Goal: Find specific page/section: Find specific page/section

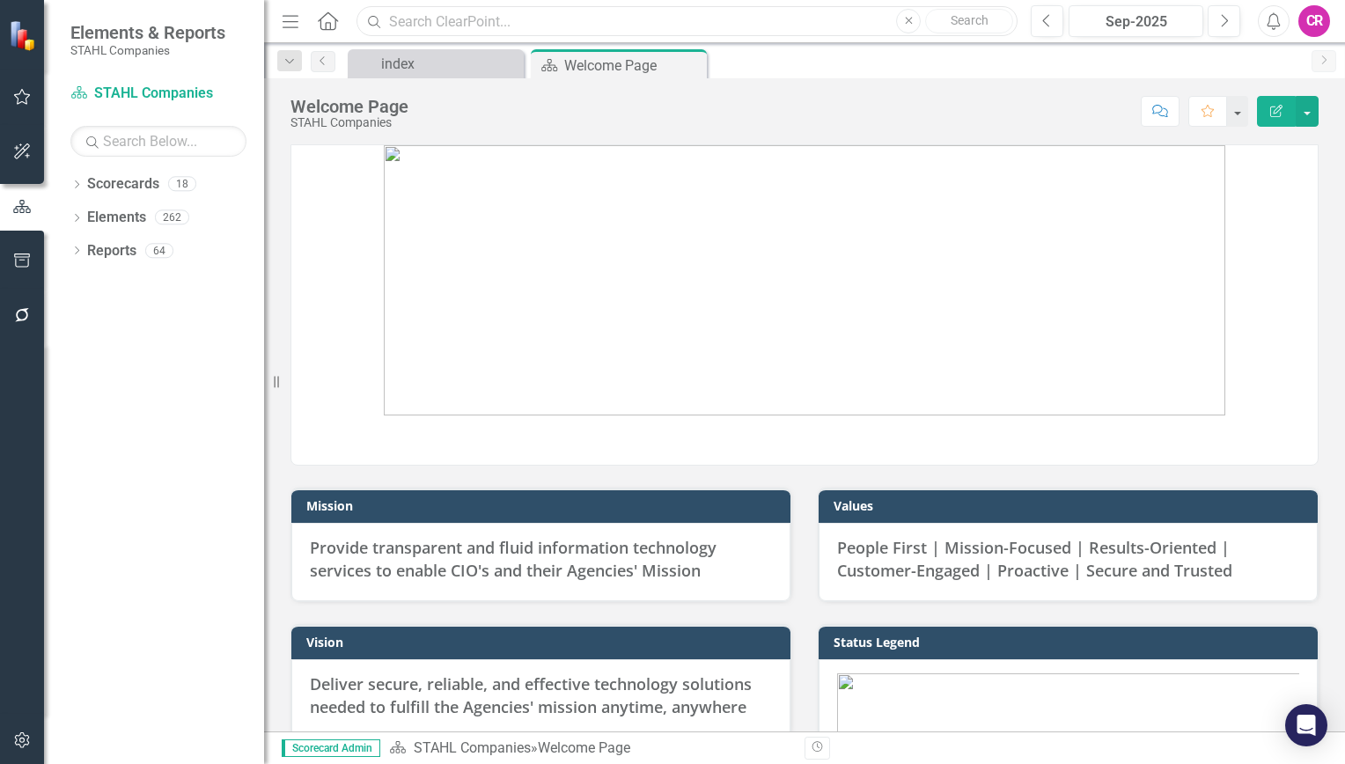
click at [510, 32] on input "text" at bounding box center [686, 21] width 661 height 31
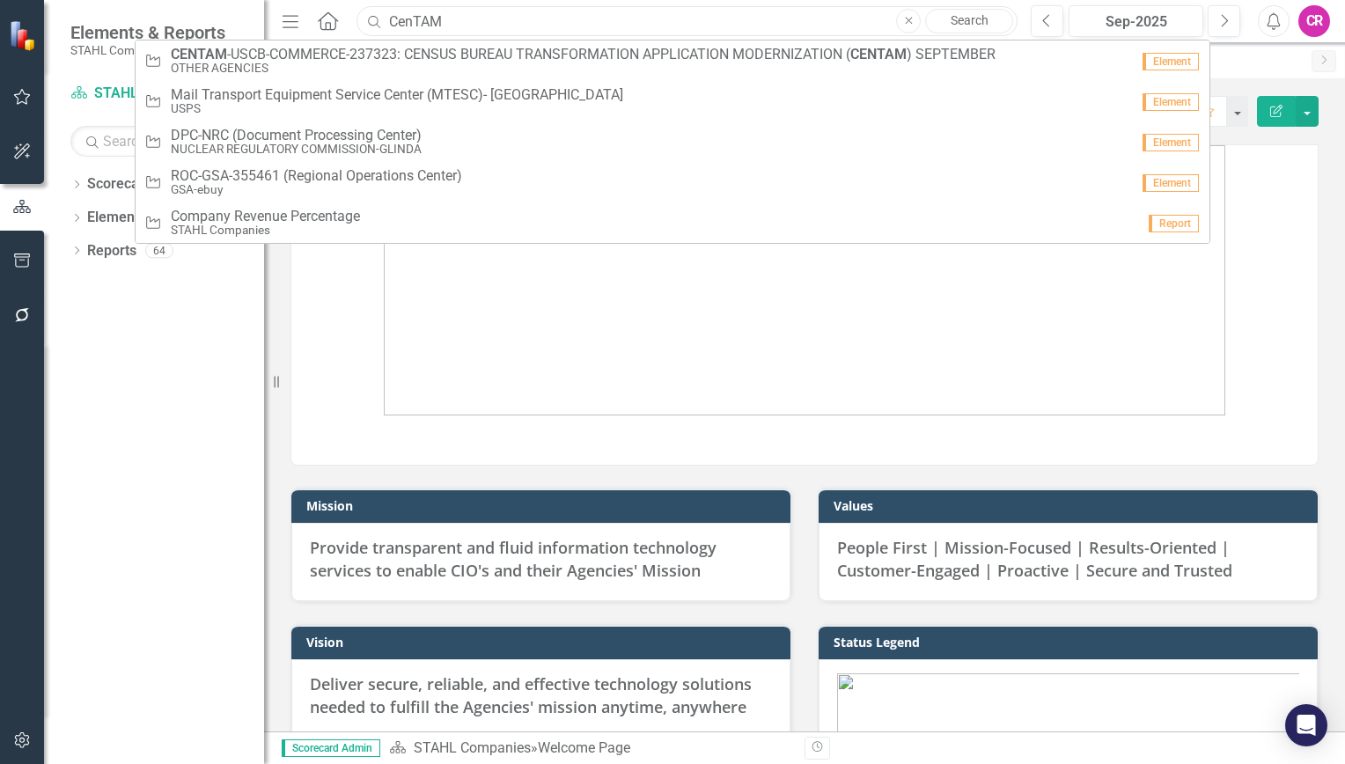
type input "CenTAM"
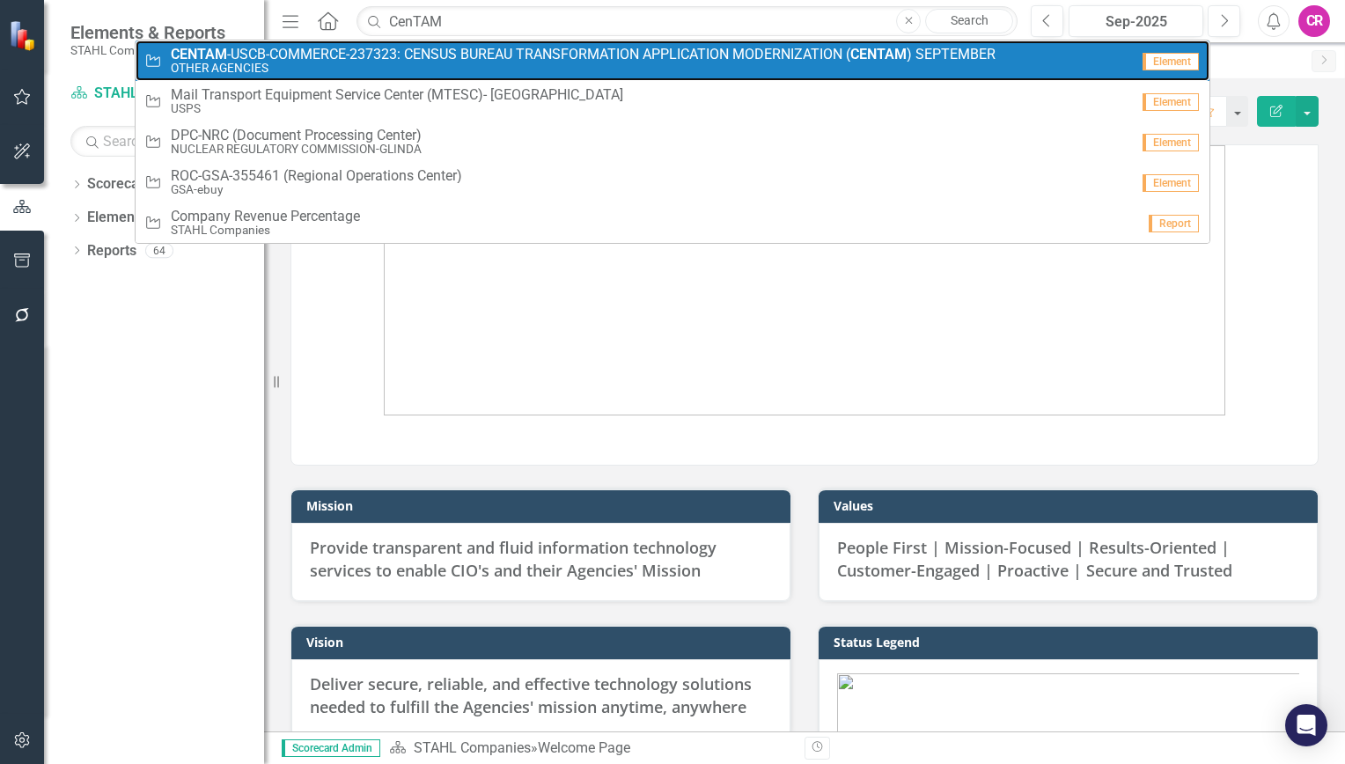
click at [511, 53] on span "CENTAM -USCB-COMMERCE-237323: CENSUS BUREAU TRANSFORMATION APPLICATION MODERNIZ…" at bounding box center [583, 55] width 825 height 16
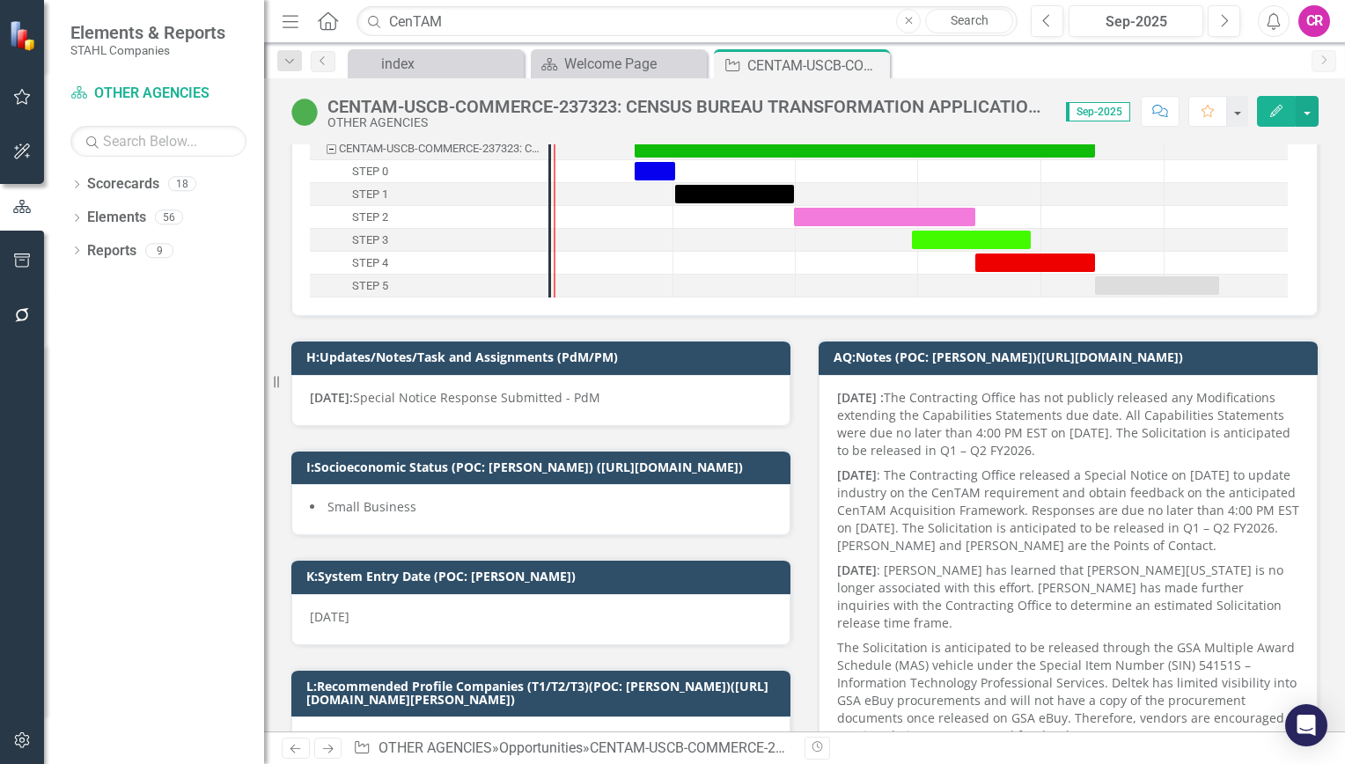
scroll to position [176, 0]
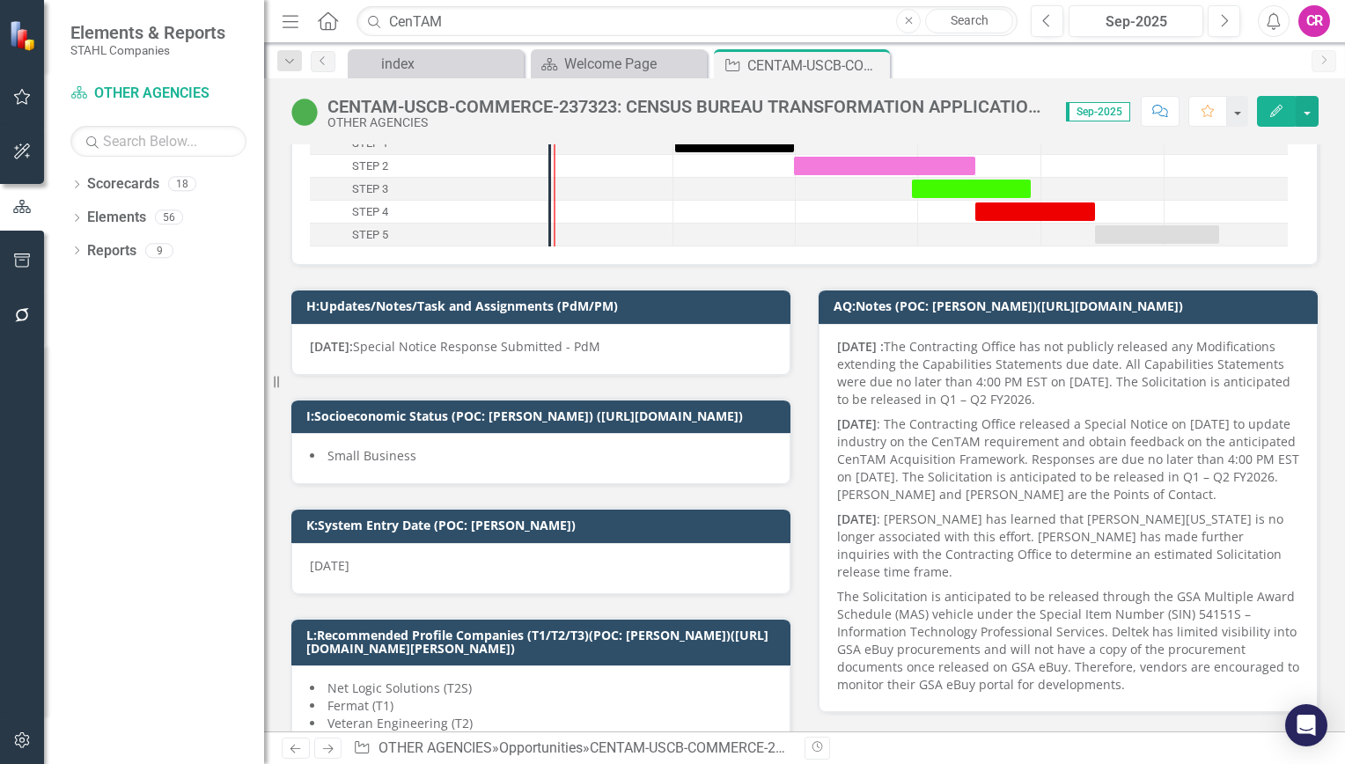
click at [612, 328] on div "[DATE]: Special Notice Response Submitted - PdM" at bounding box center [540, 349] width 499 height 51
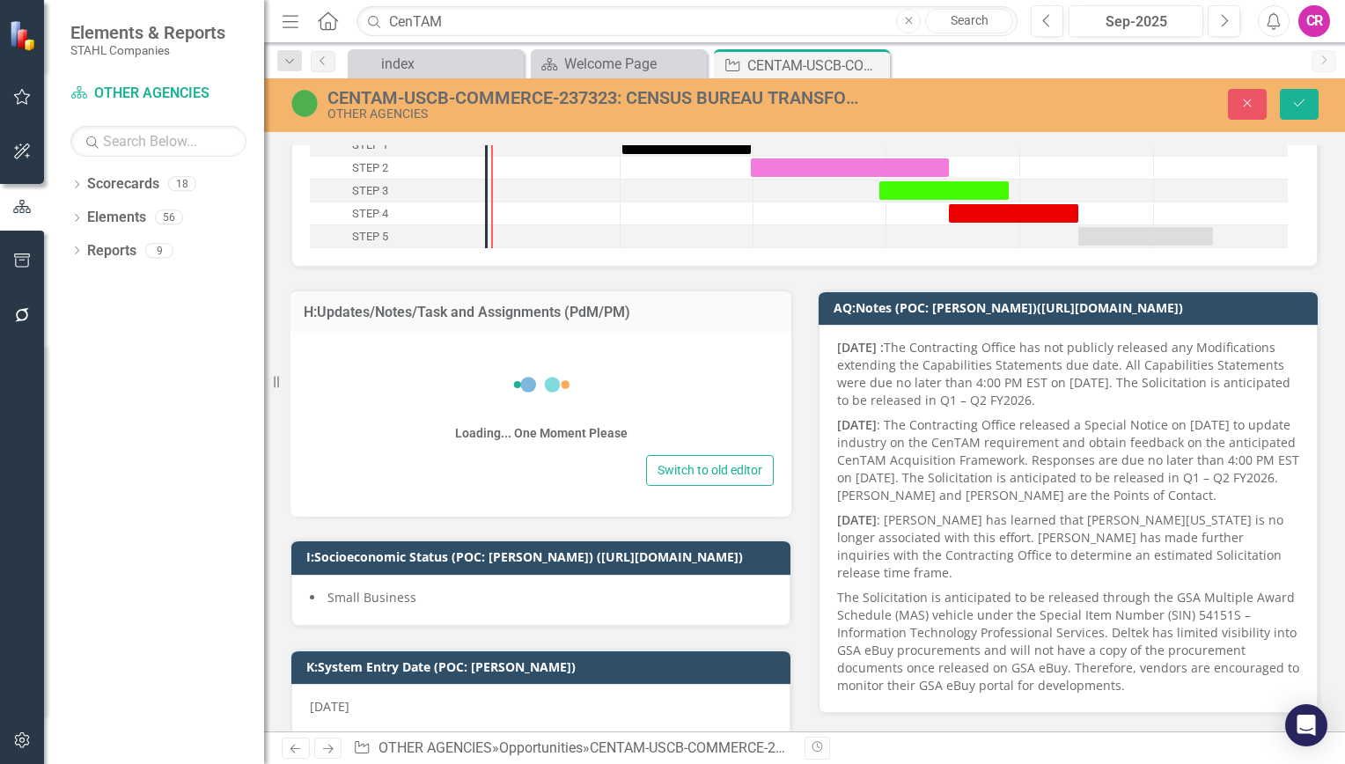
click at [612, 328] on div "H:Updates/Notes/Task and Assignments (PdM/PM)" at bounding box center [540, 311] width 501 height 43
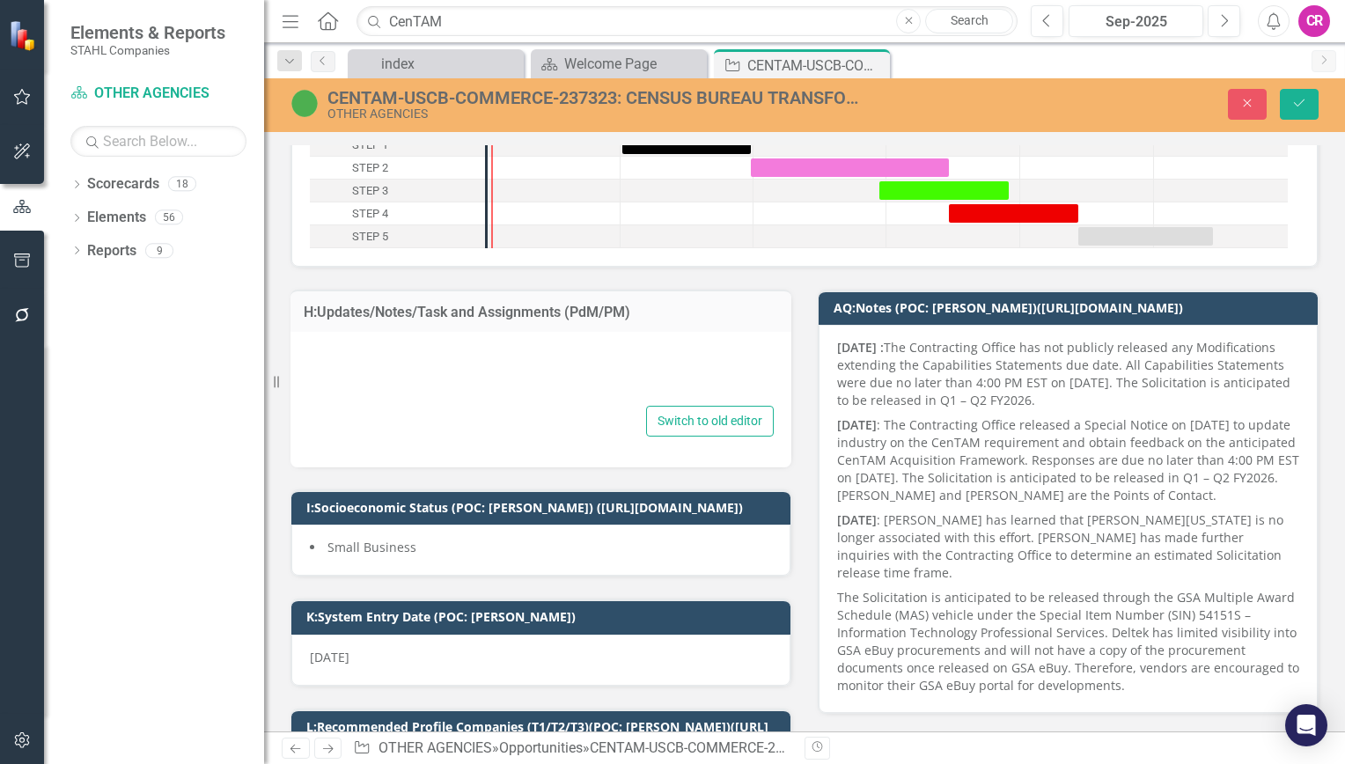
type textarea "<p><strong>[DATE]: </strong>Special Notice&nbsp;Response Submitted - PdM</p>"
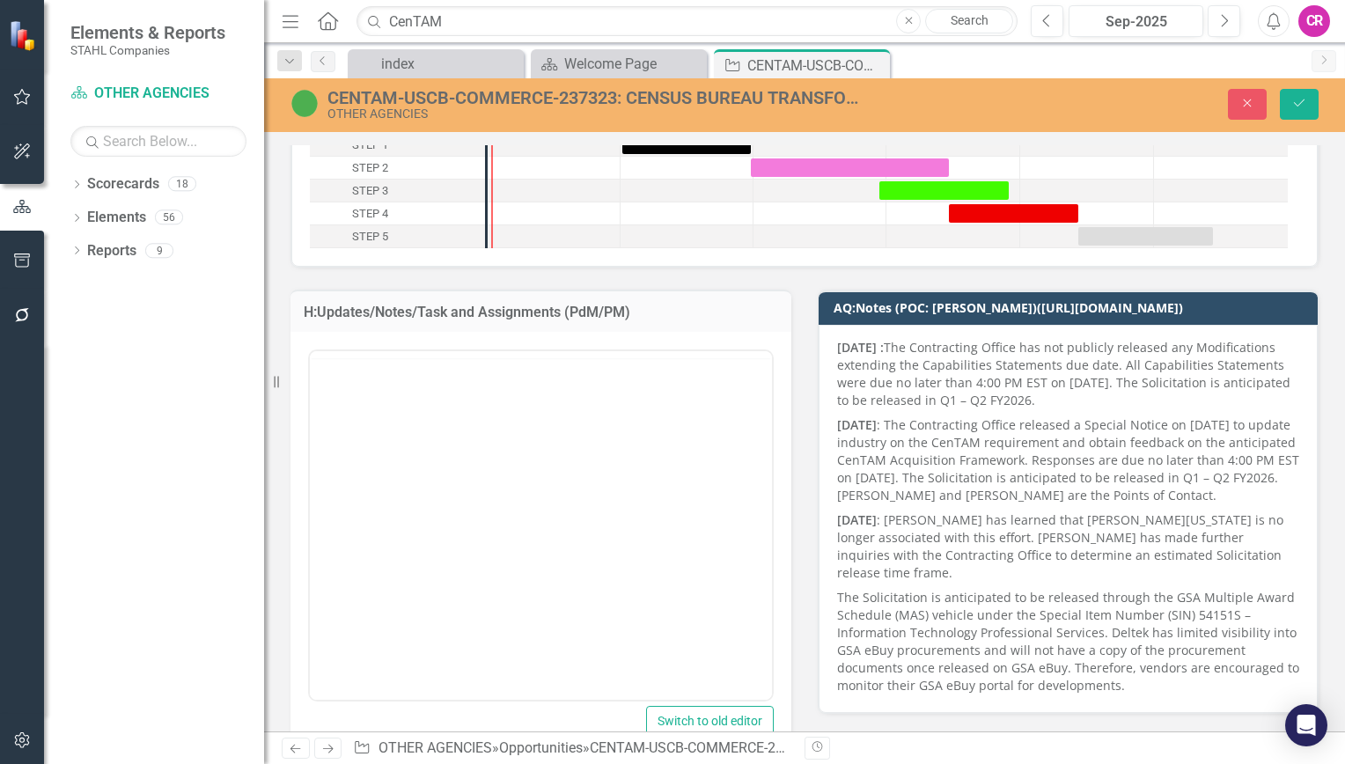
scroll to position [0, 0]
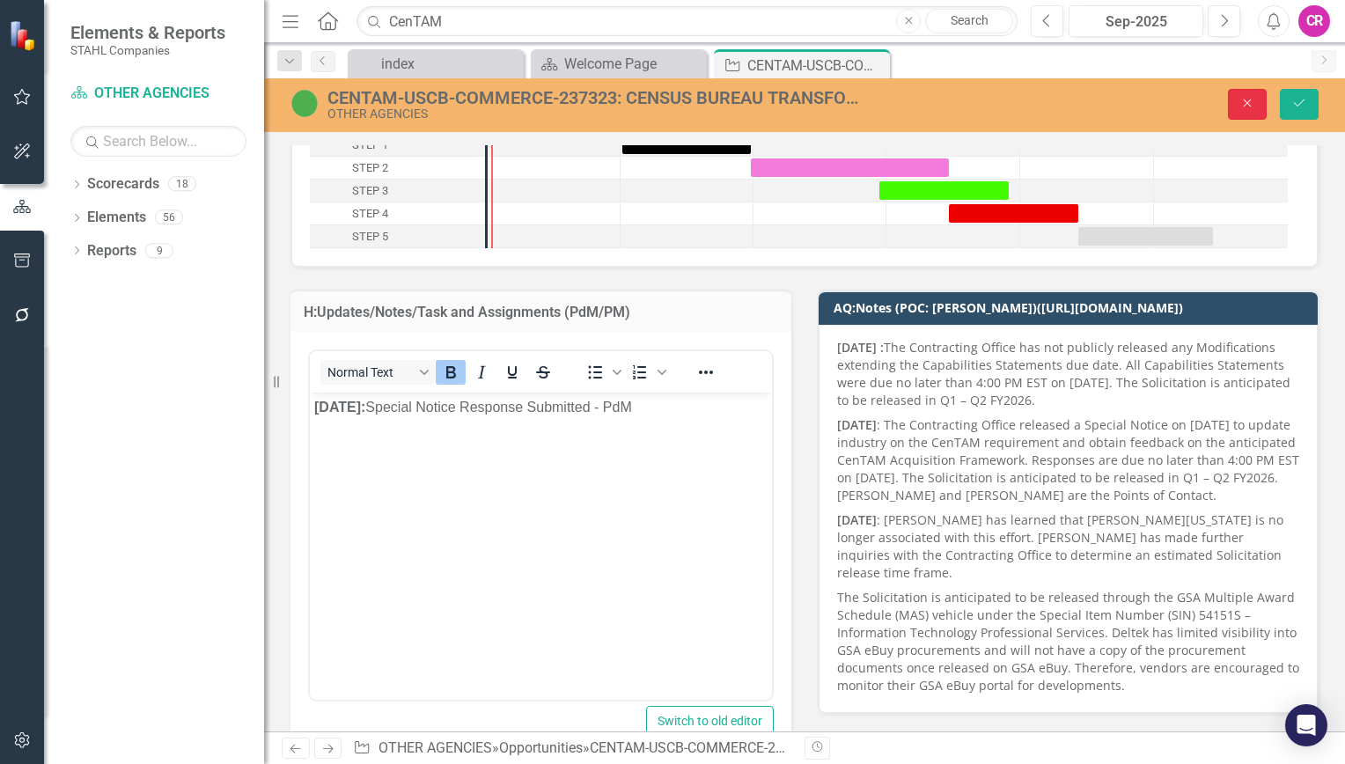
click at [1255, 105] on icon "Close" at bounding box center [1247, 103] width 16 height 12
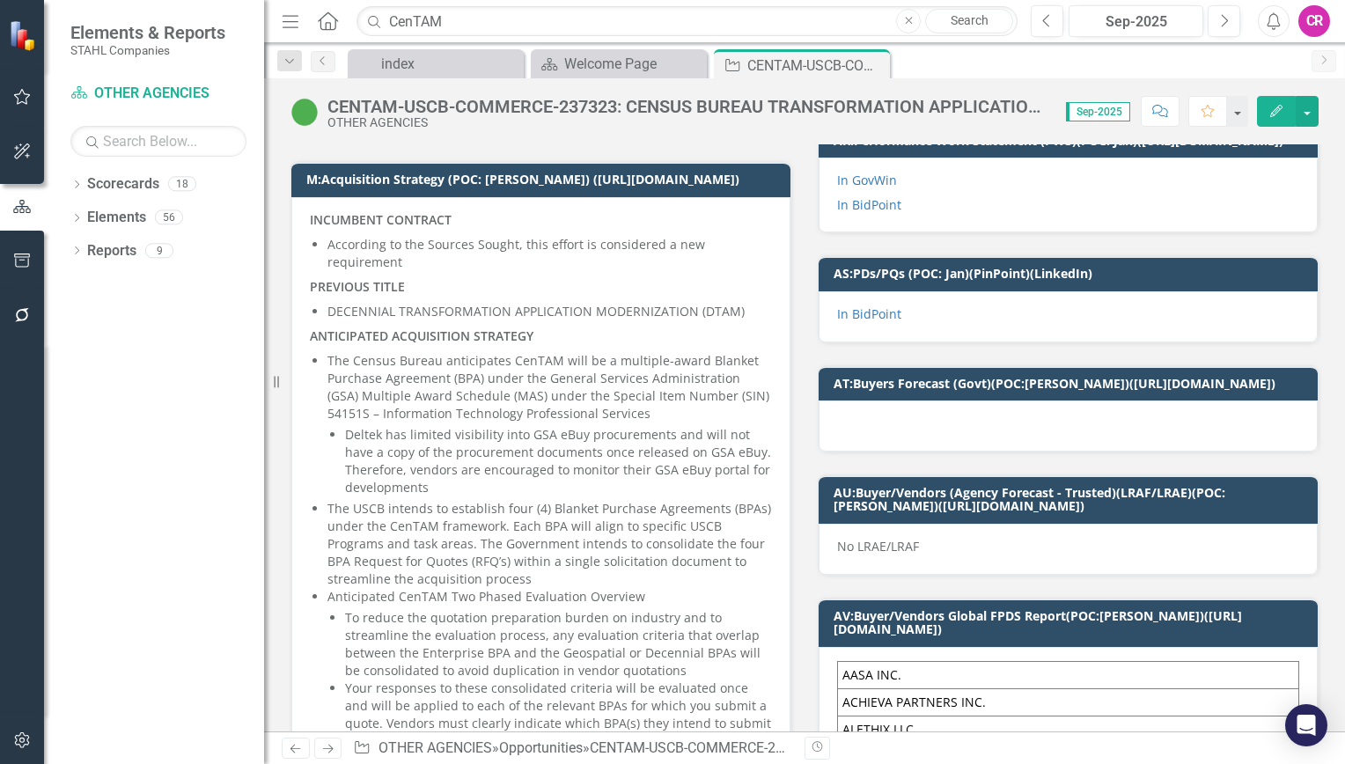
scroll to position [792, 0]
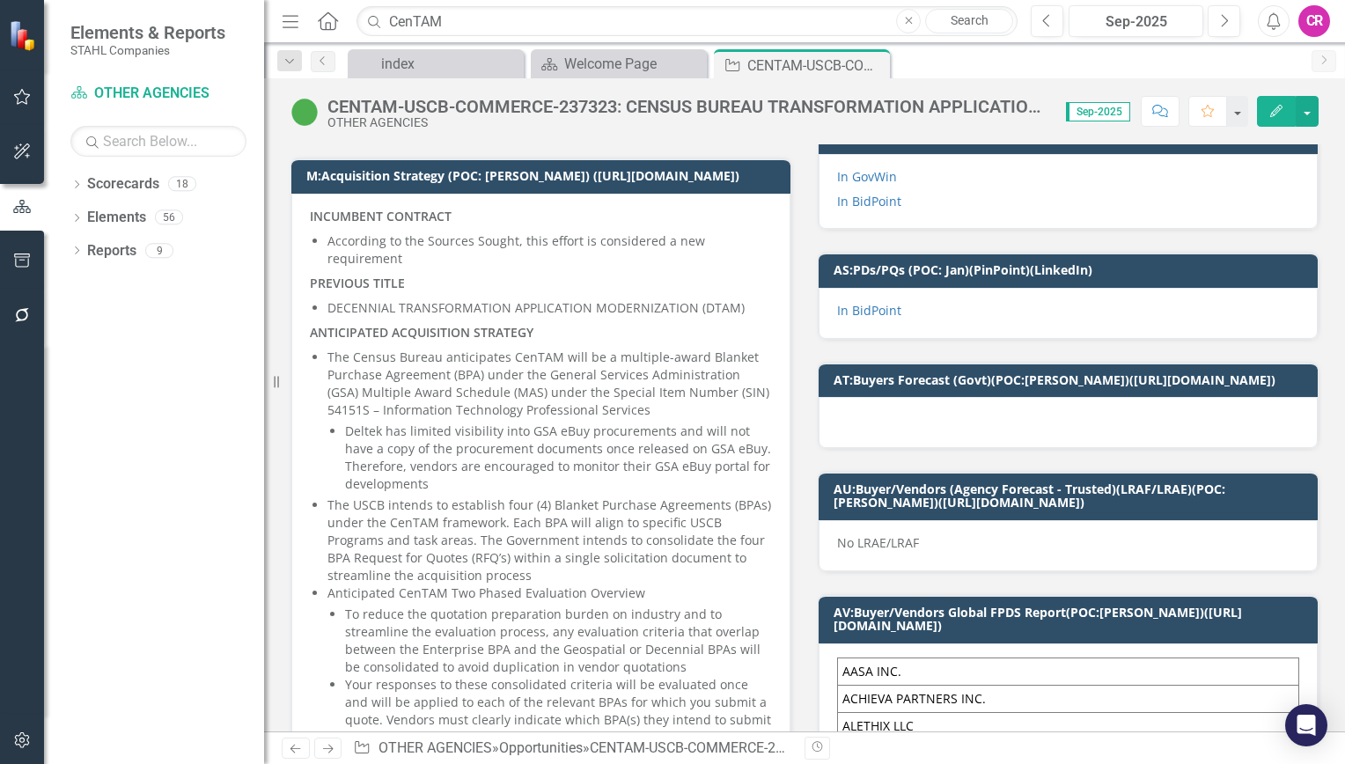
drag, startPoint x: 887, startPoint y: 212, endPoint x: 498, endPoint y: 344, distance: 410.8
click at [498, 344] on p "ANTICIPATED ACQUISITION STRATEGY" at bounding box center [541, 332] width 462 height 25
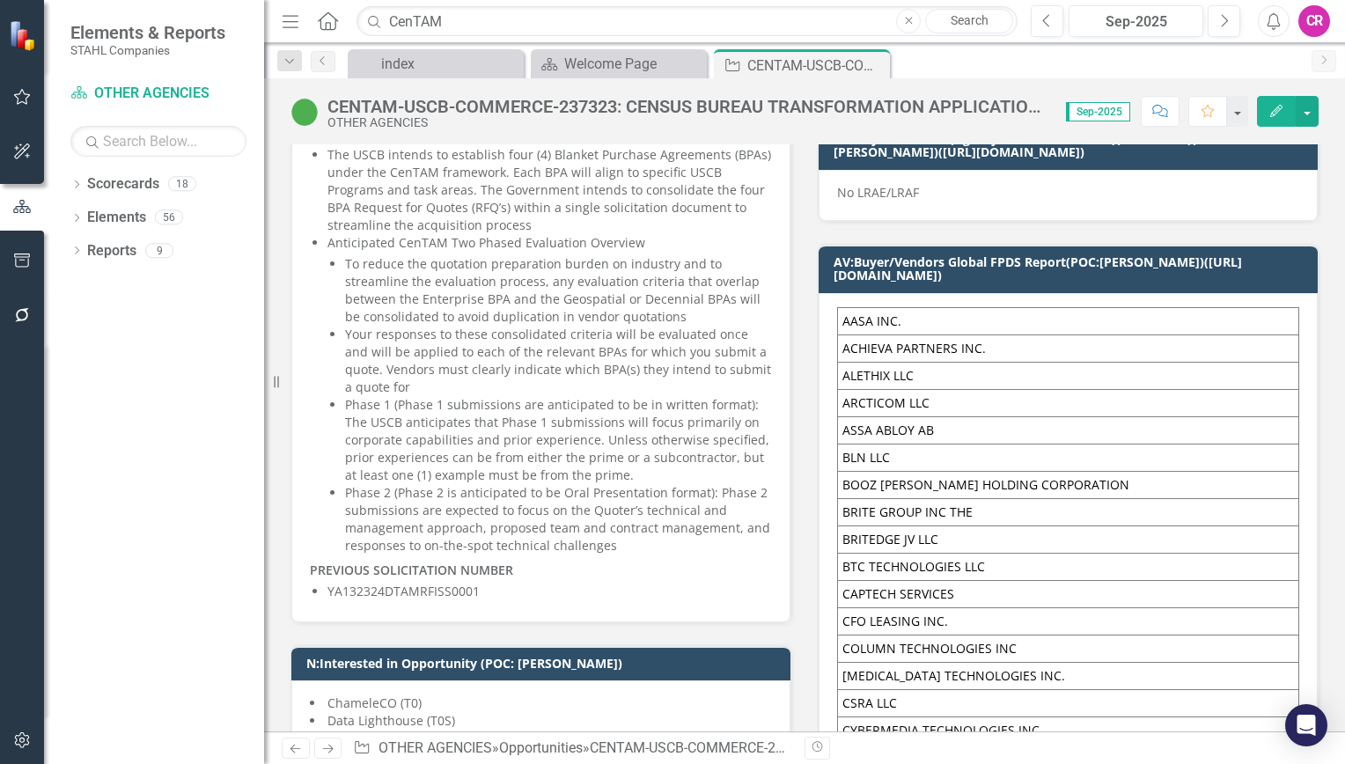
scroll to position [1144, 0]
